Goal: Task Accomplishment & Management: Use online tool/utility

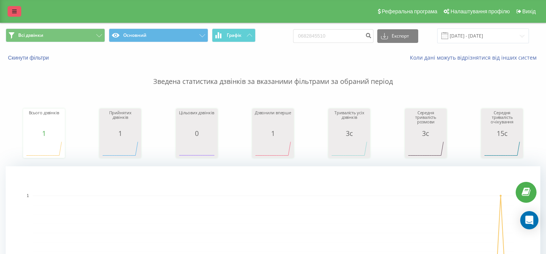
click at [11, 10] on link at bounding box center [15, 11] width 14 height 11
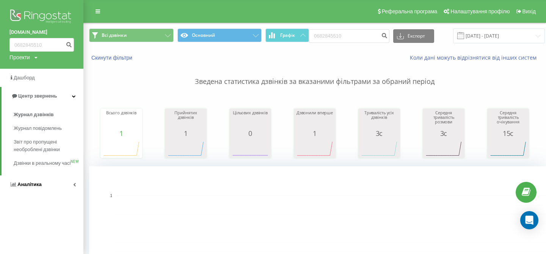
click at [46, 193] on link "Аналiтика" at bounding box center [41, 184] width 83 height 18
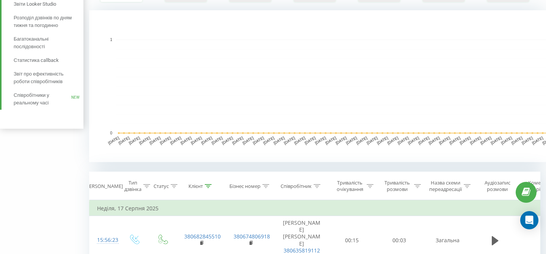
scroll to position [162, 0]
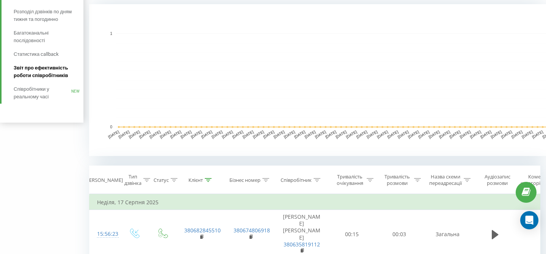
click at [62, 75] on span "Звіт про ефективність роботи співробітників" at bounding box center [47, 71] width 66 height 15
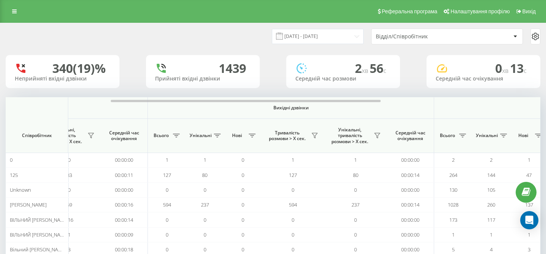
scroll to position [0, 222]
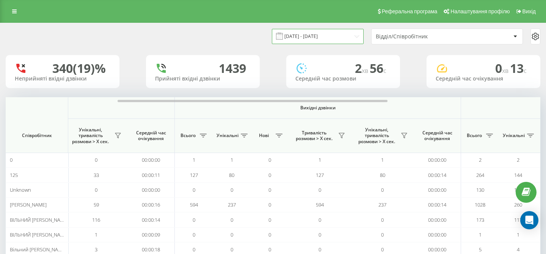
click at [356, 34] on input "19.07.2025 - 19.08.2025" at bounding box center [318, 36] width 92 height 15
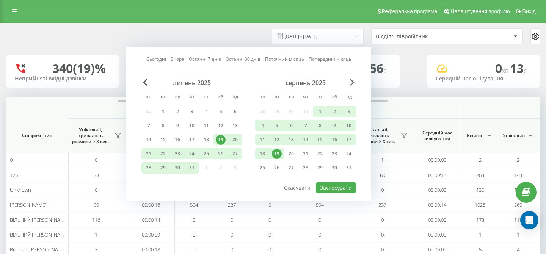
click at [273, 156] on div "19" at bounding box center [277, 154] width 10 height 10
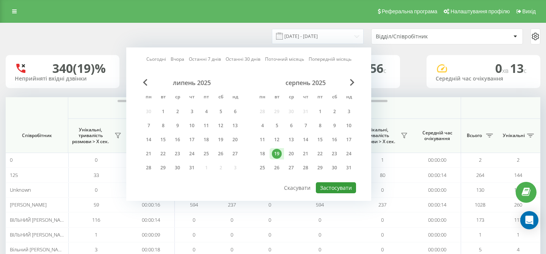
click at [341, 187] on button "Застосувати" at bounding box center [336, 187] width 40 height 11
type input "19.08.2025 - 19.08.2025"
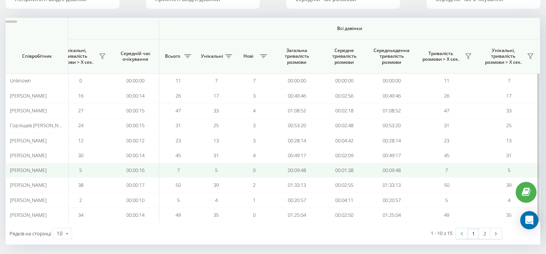
scroll to position [79, 0]
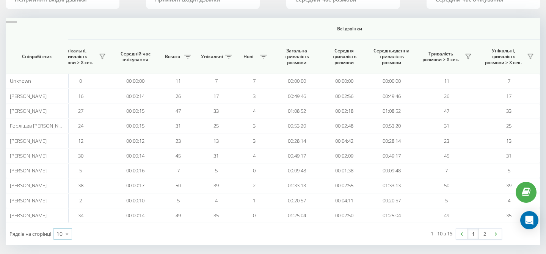
click at [72, 236] on icon at bounding box center [66, 233] width 11 height 15
click at [68, 200] on div "25" at bounding box center [62, 200] width 18 height 11
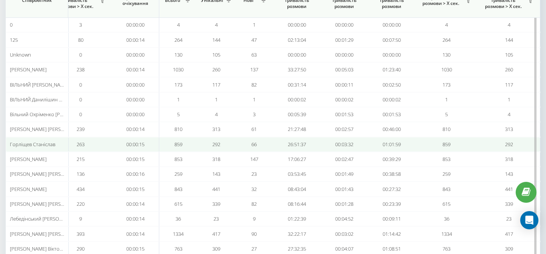
scroll to position [0, 520]
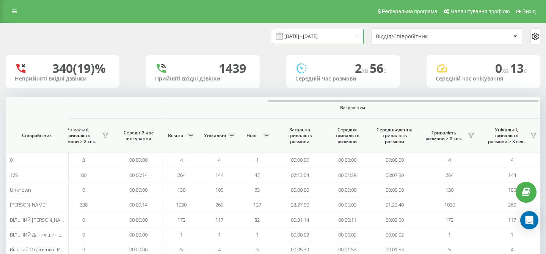
click at [352, 35] on input "19.07.2025 - 19.08.2025" at bounding box center [318, 36] width 92 height 15
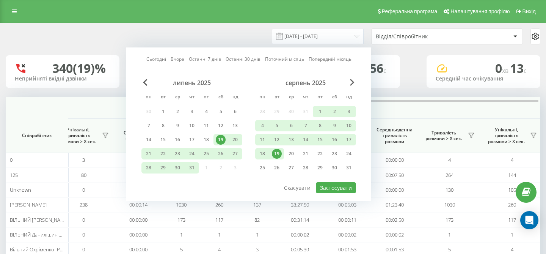
click at [277, 151] on div "19" at bounding box center [277, 154] width 10 height 10
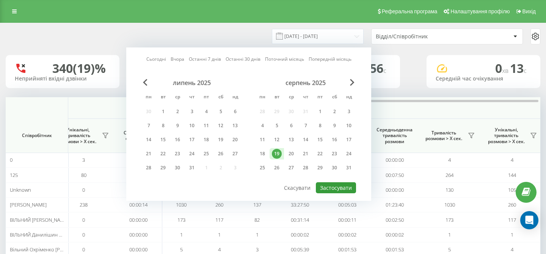
click at [346, 190] on button "Застосувати" at bounding box center [336, 187] width 40 height 11
type input "19.08.2025 - 19.08.2025"
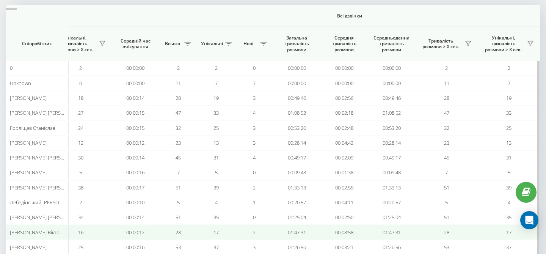
scroll to position [88, 0]
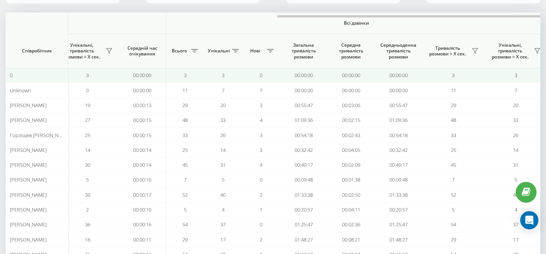
scroll to position [0, 523]
